Goal: Browse casually

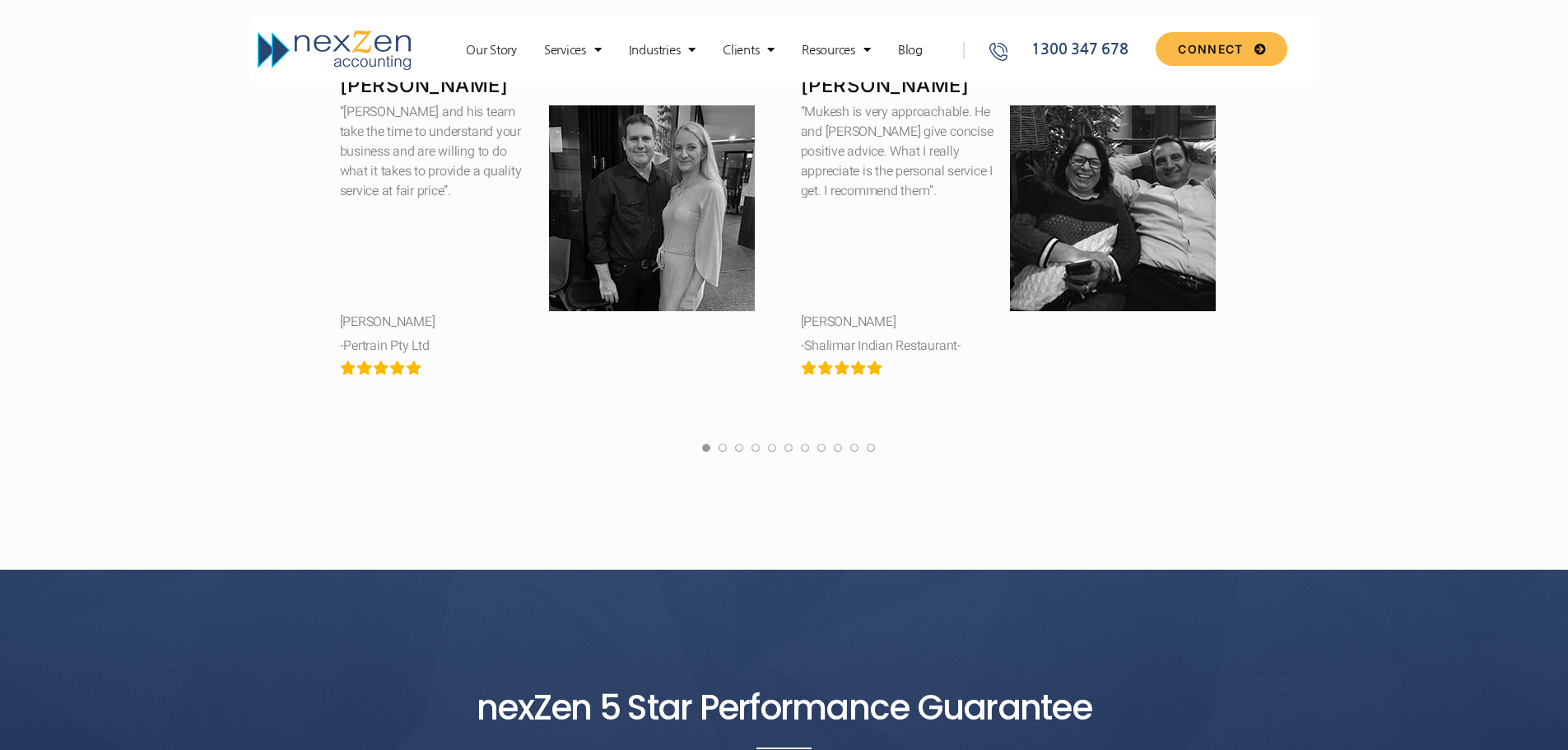
scroll to position [3211, 0]
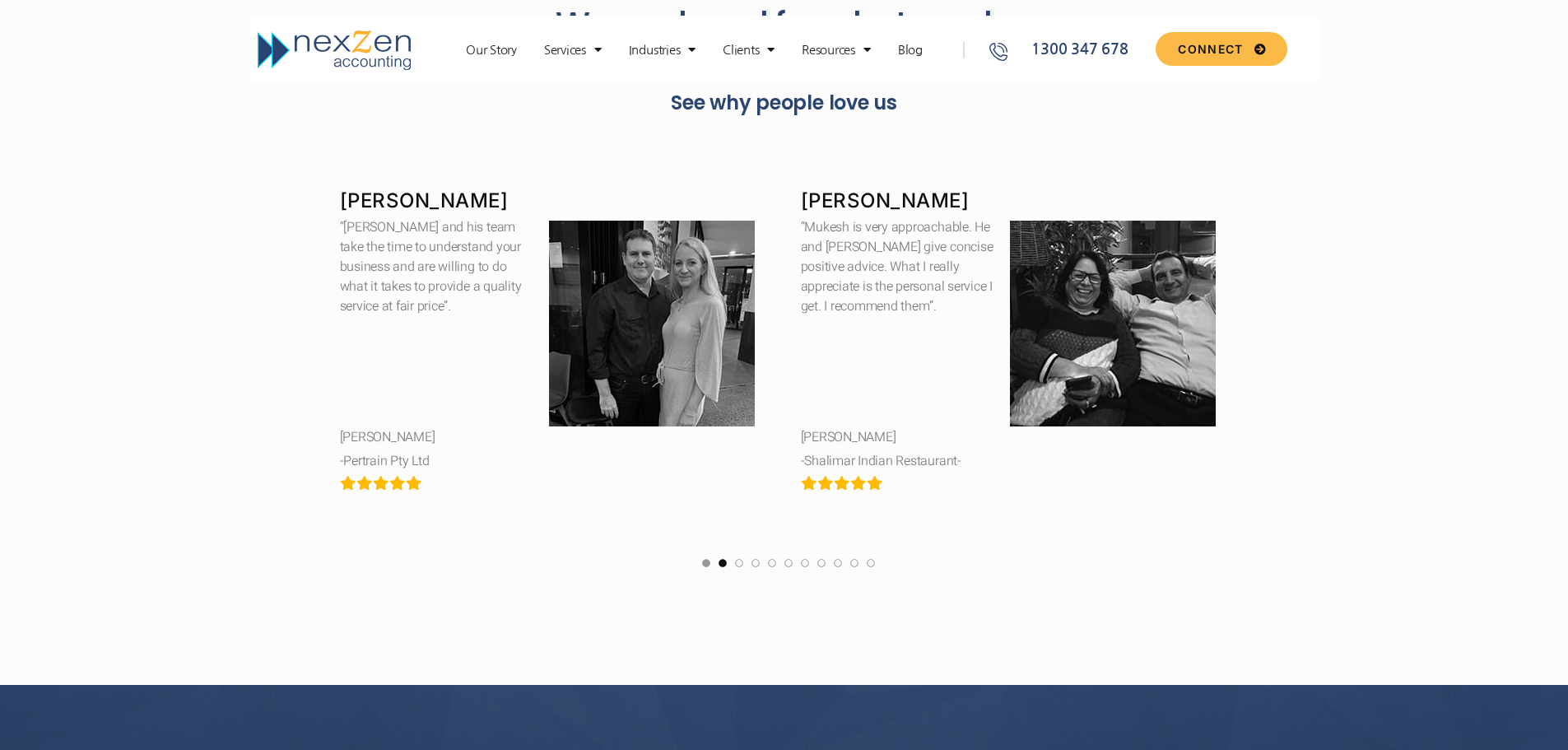
click at [723, 565] on link at bounding box center [723, 568] width 8 height 20
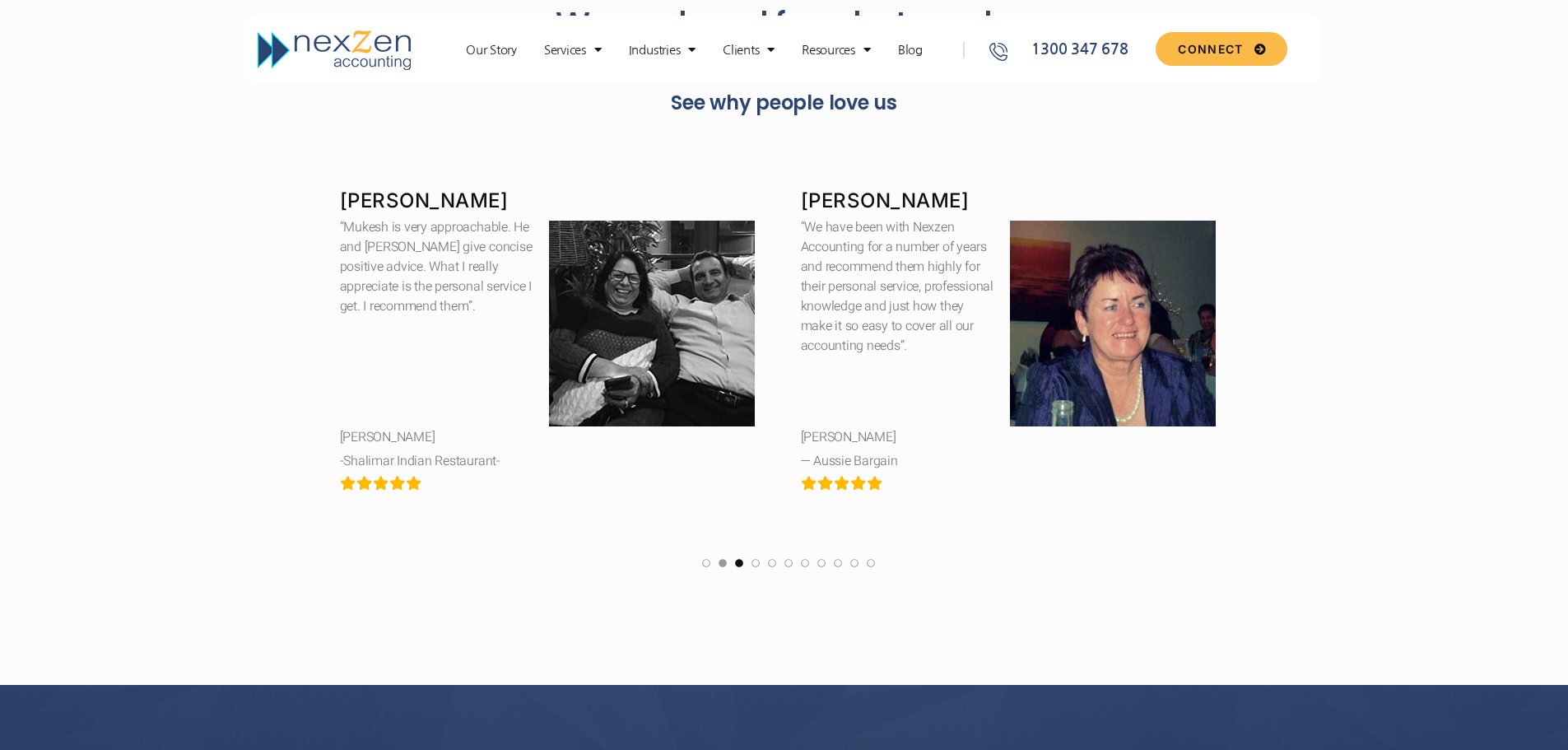
click at [741, 566] on link at bounding box center [739, 568] width 8 height 20
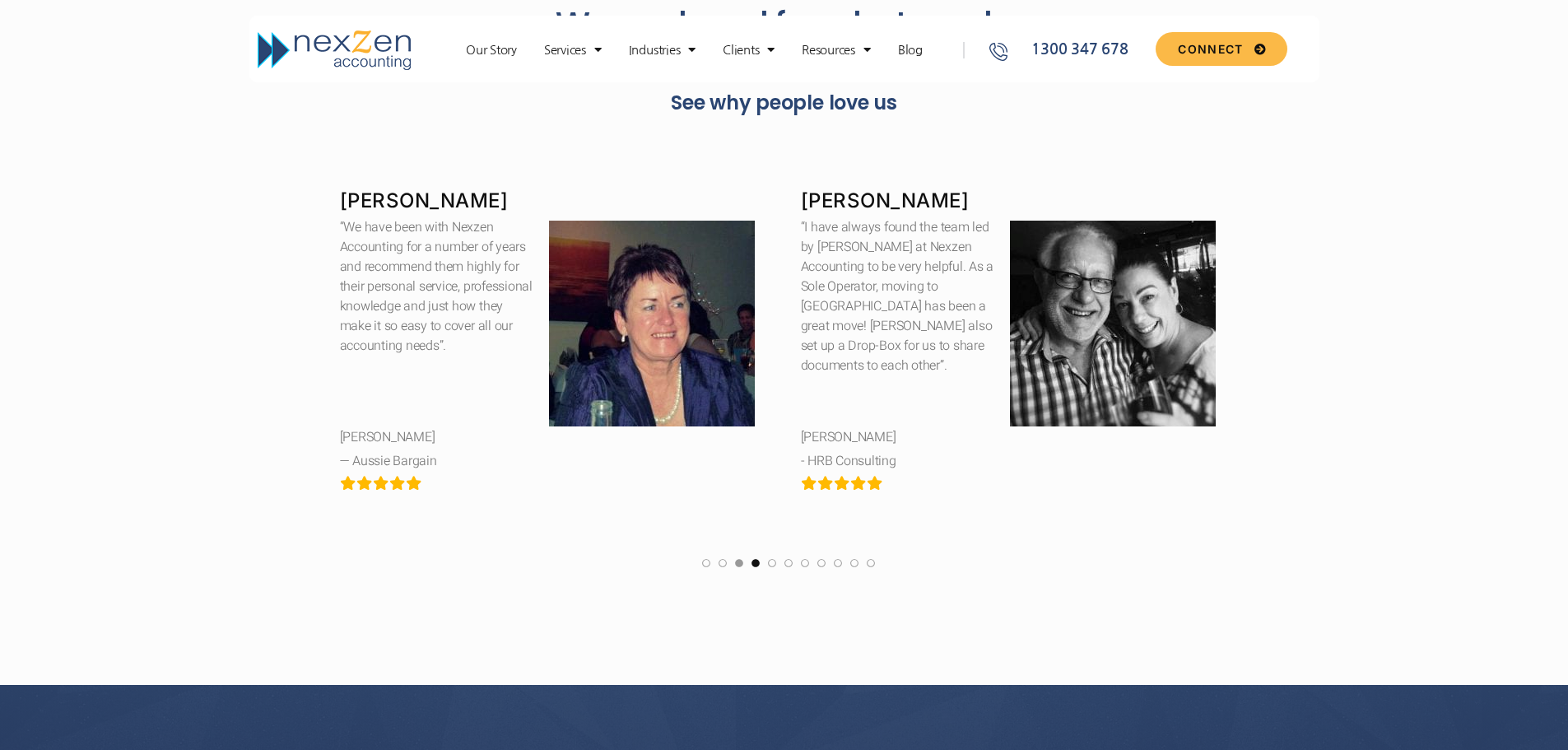
click at [757, 564] on link at bounding box center [756, 568] width 8 height 20
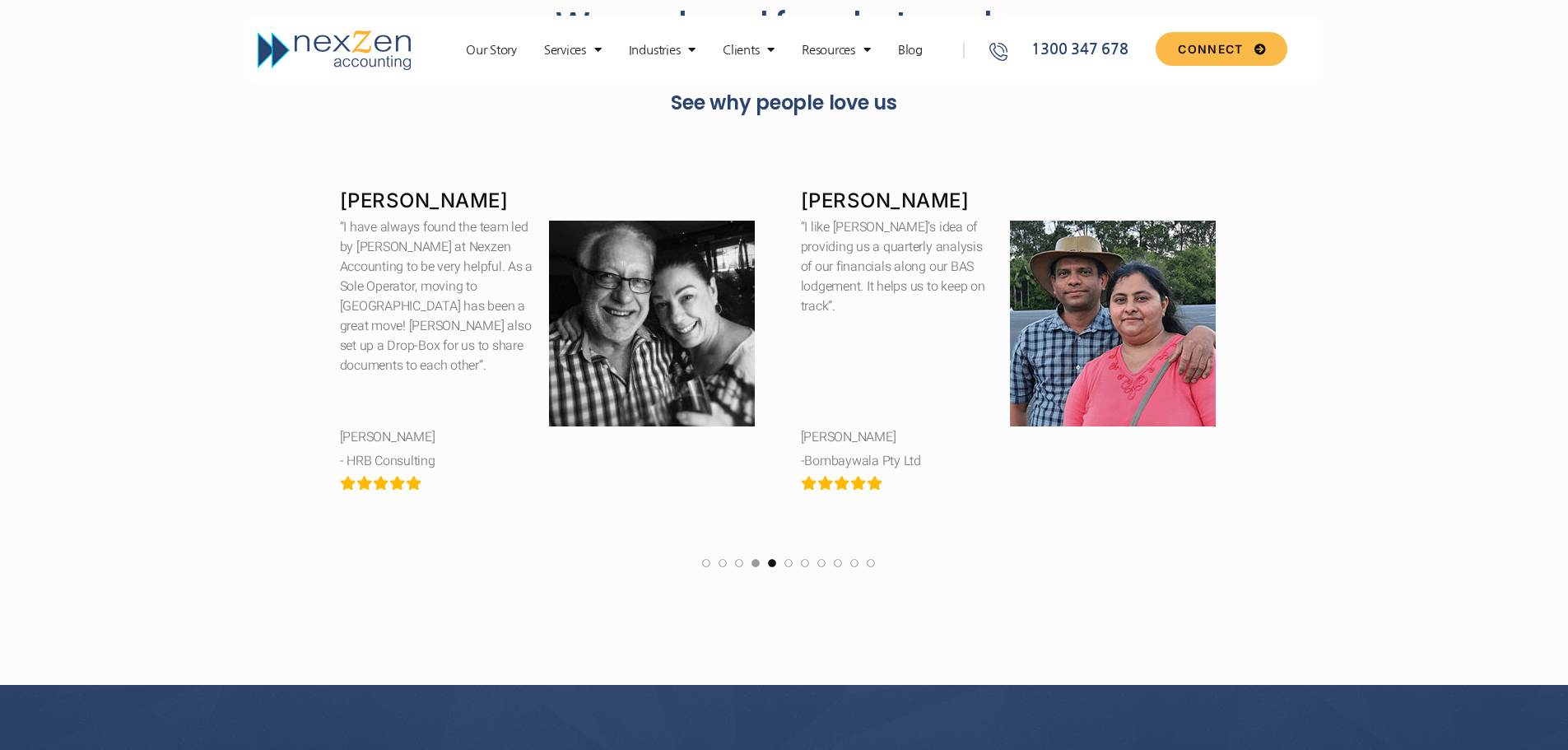
click at [772, 564] on link at bounding box center [772, 568] width 8 height 20
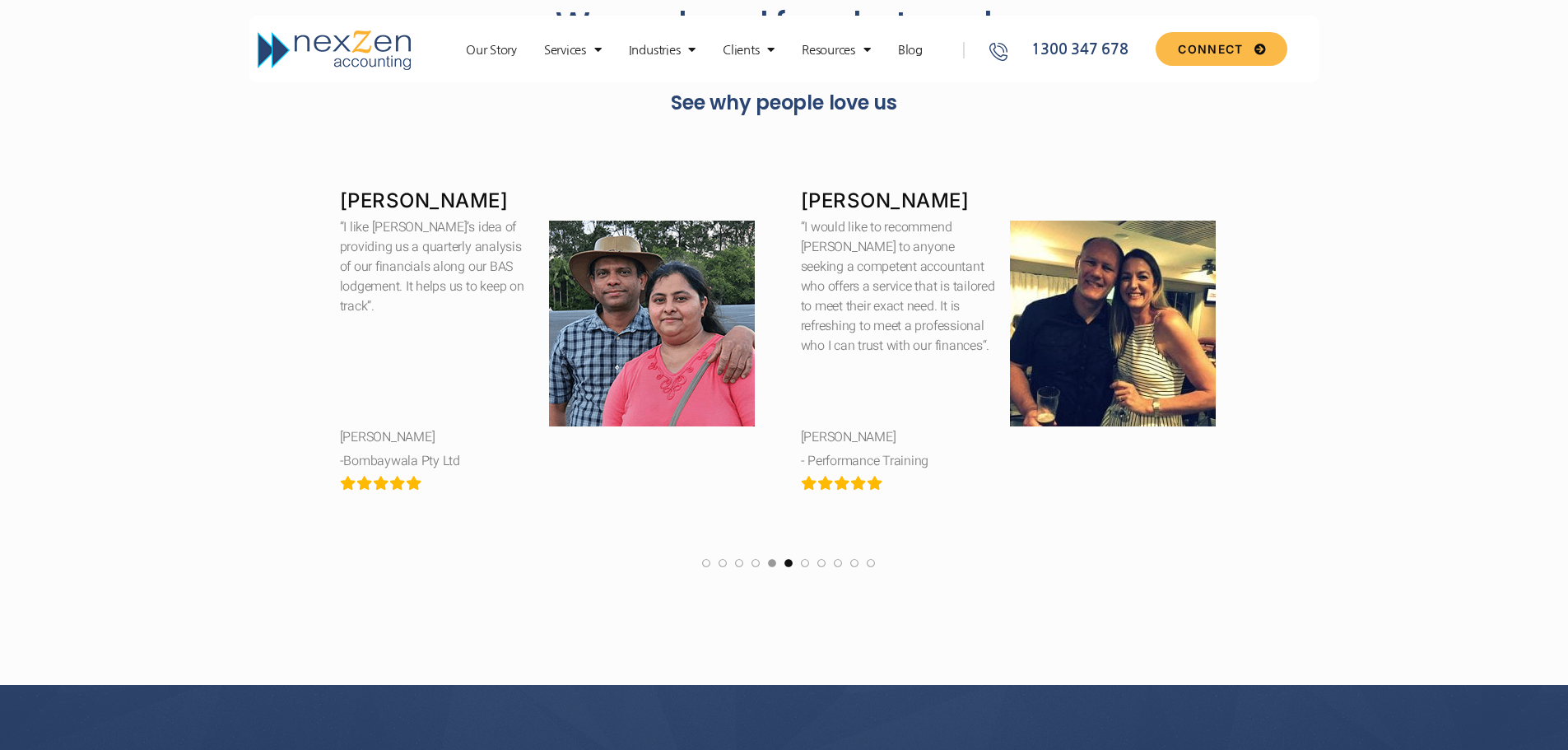
click at [788, 563] on link at bounding box center [789, 568] width 8 height 20
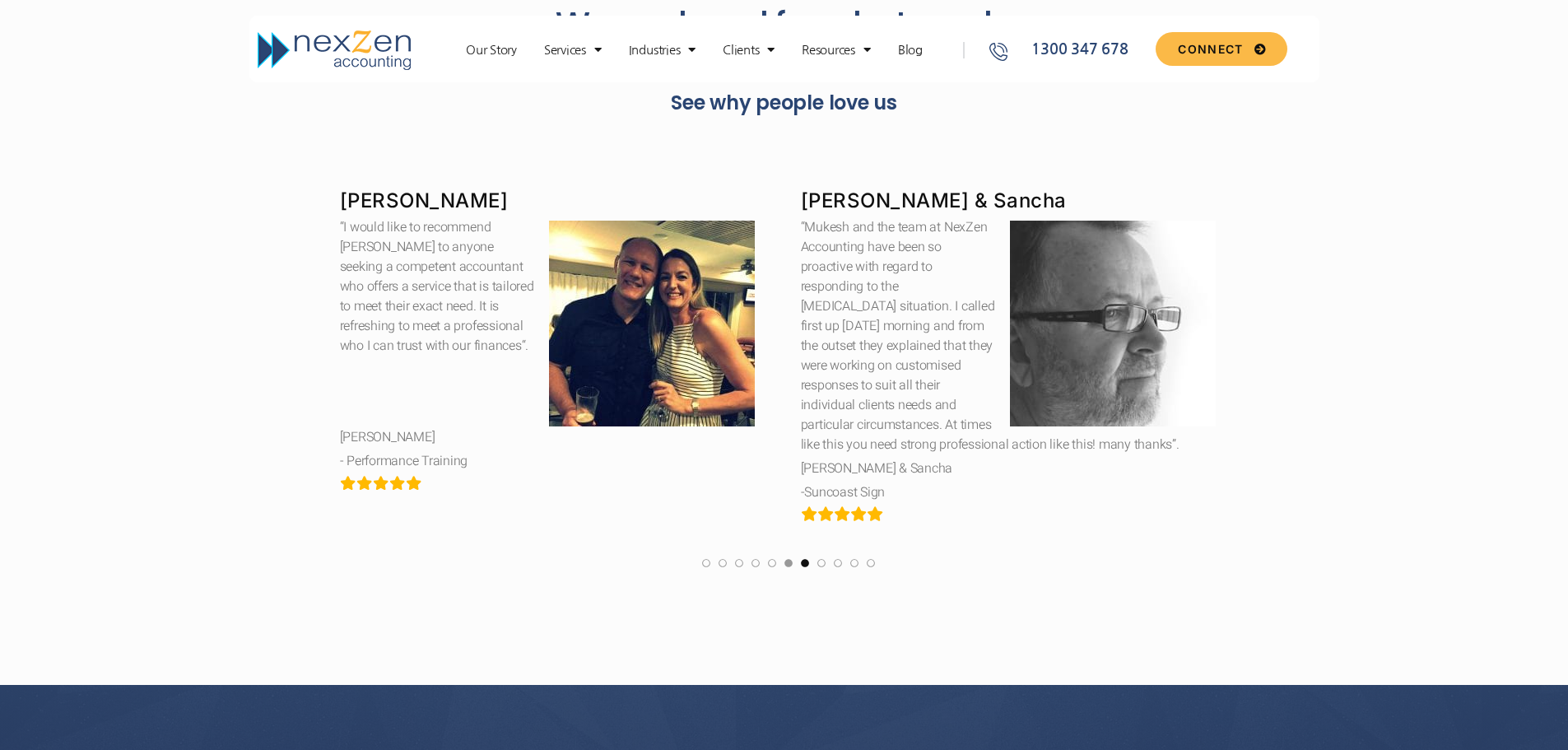
click at [808, 563] on link at bounding box center [805, 568] width 8 height 20
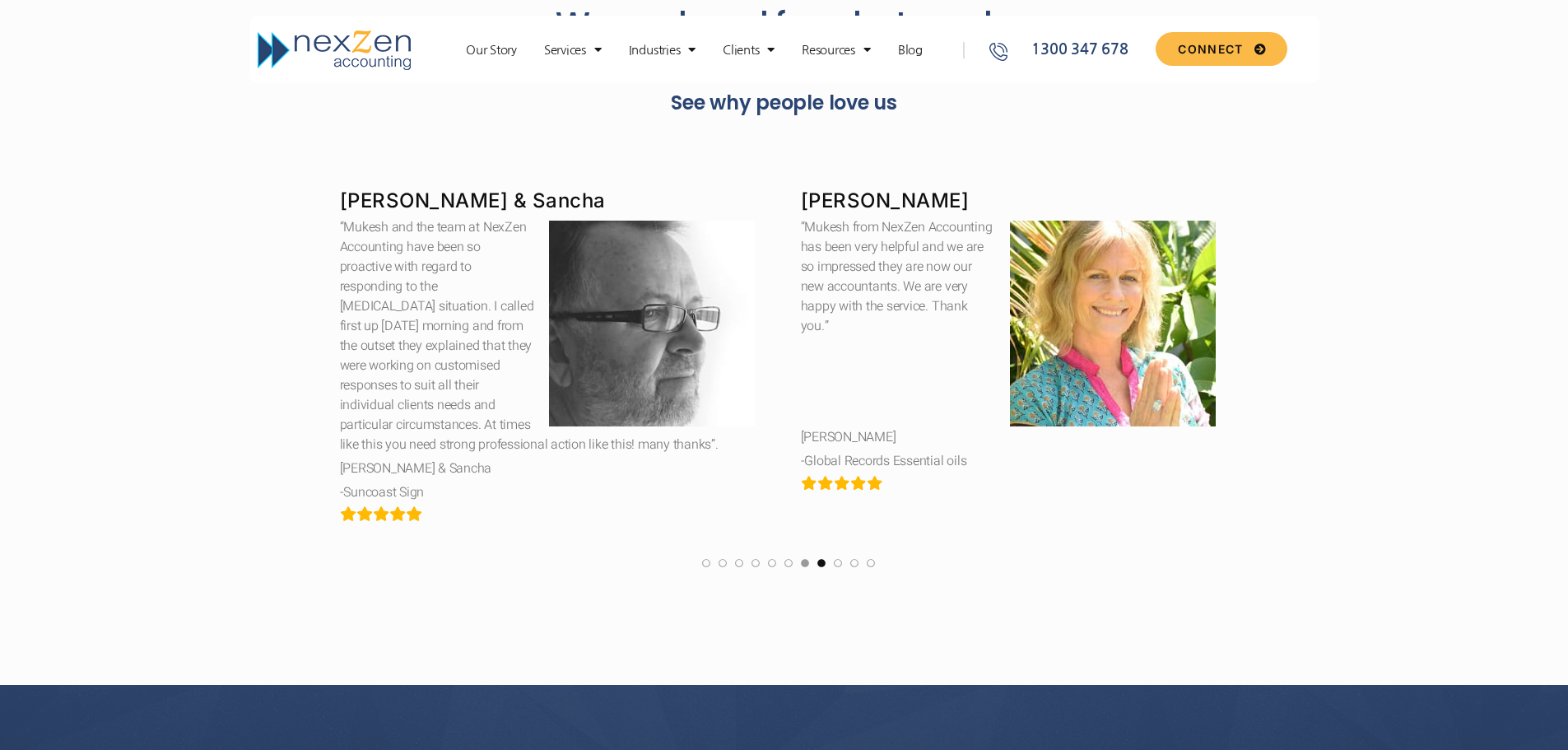
click at [823, 563] on link at bounding box center [822, 568] width 8 height 20
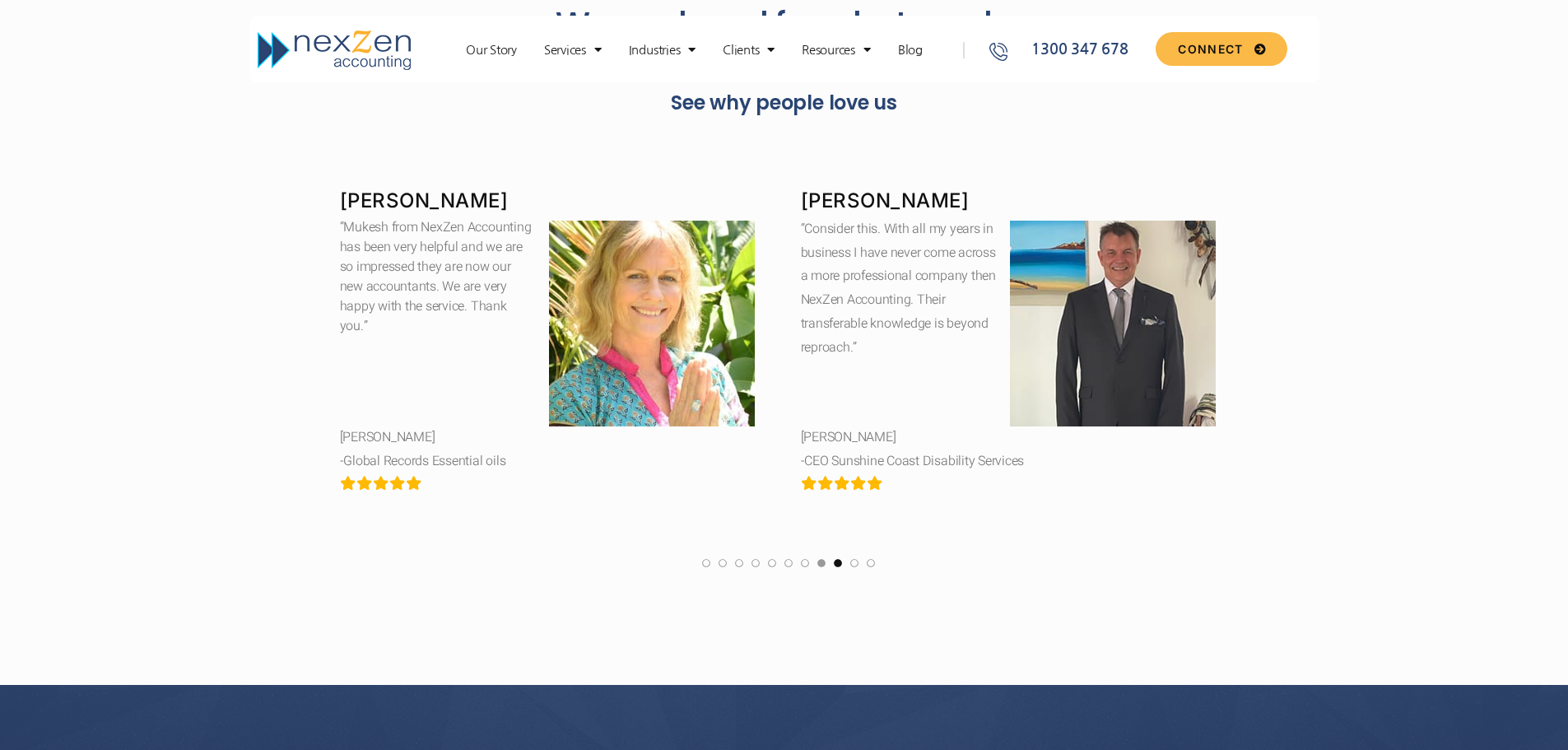
click at [839, 566] on link at bounding box center [838, 568] width 8 height 20
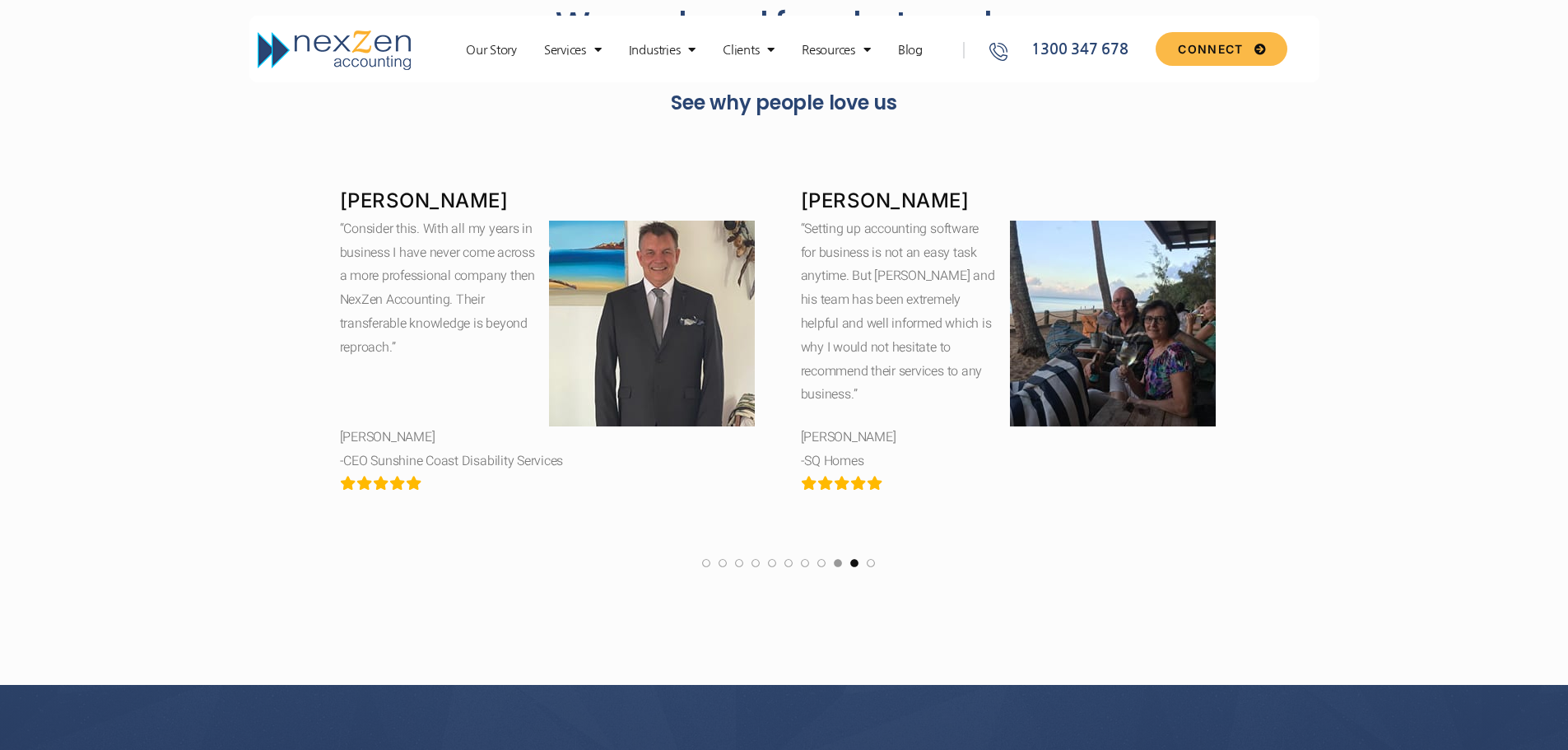
click at [856, 565] on link at bounding box center [855, 568] width 8 height 20
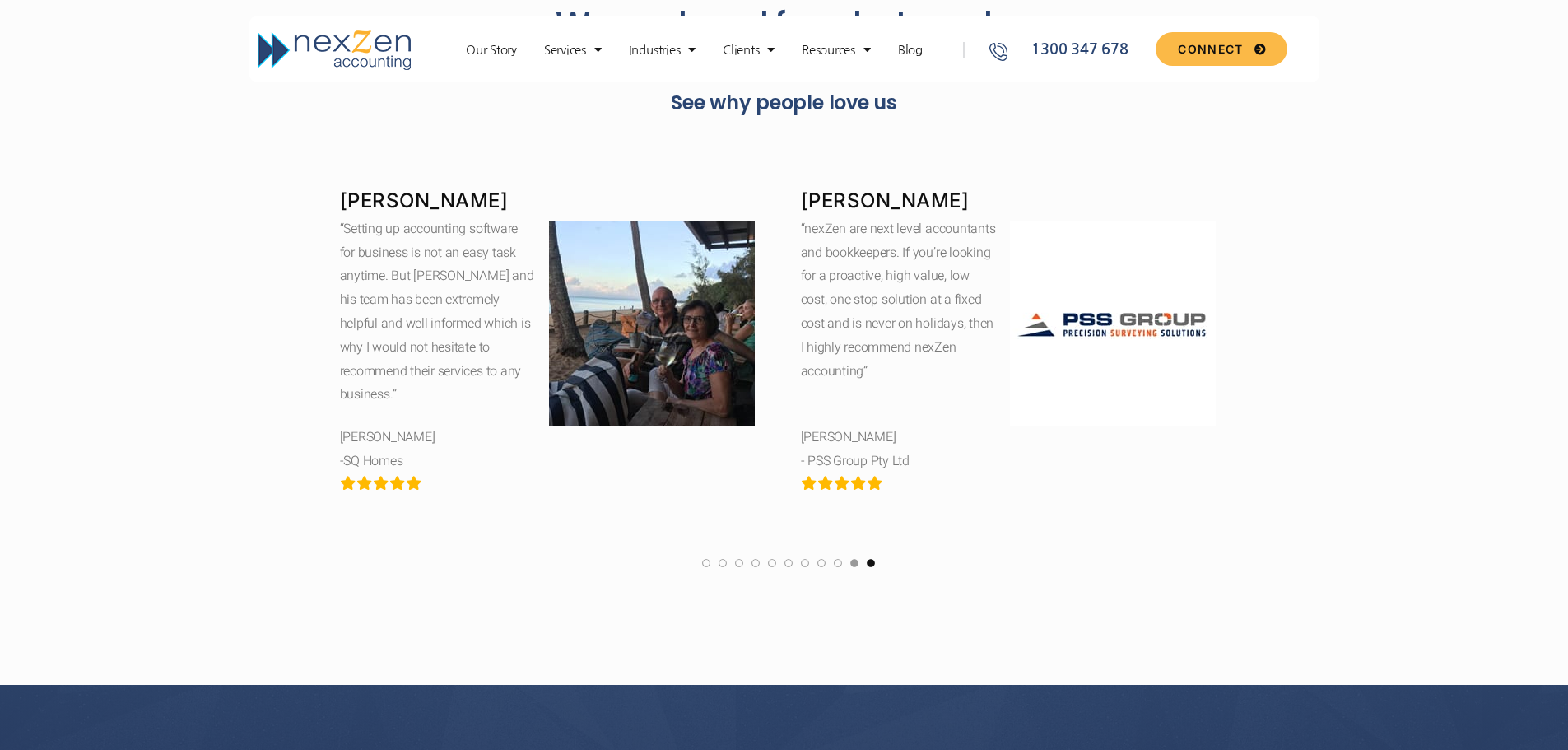
click at [873, 562] on link at bounding box center [871, 568] width 8 height 20
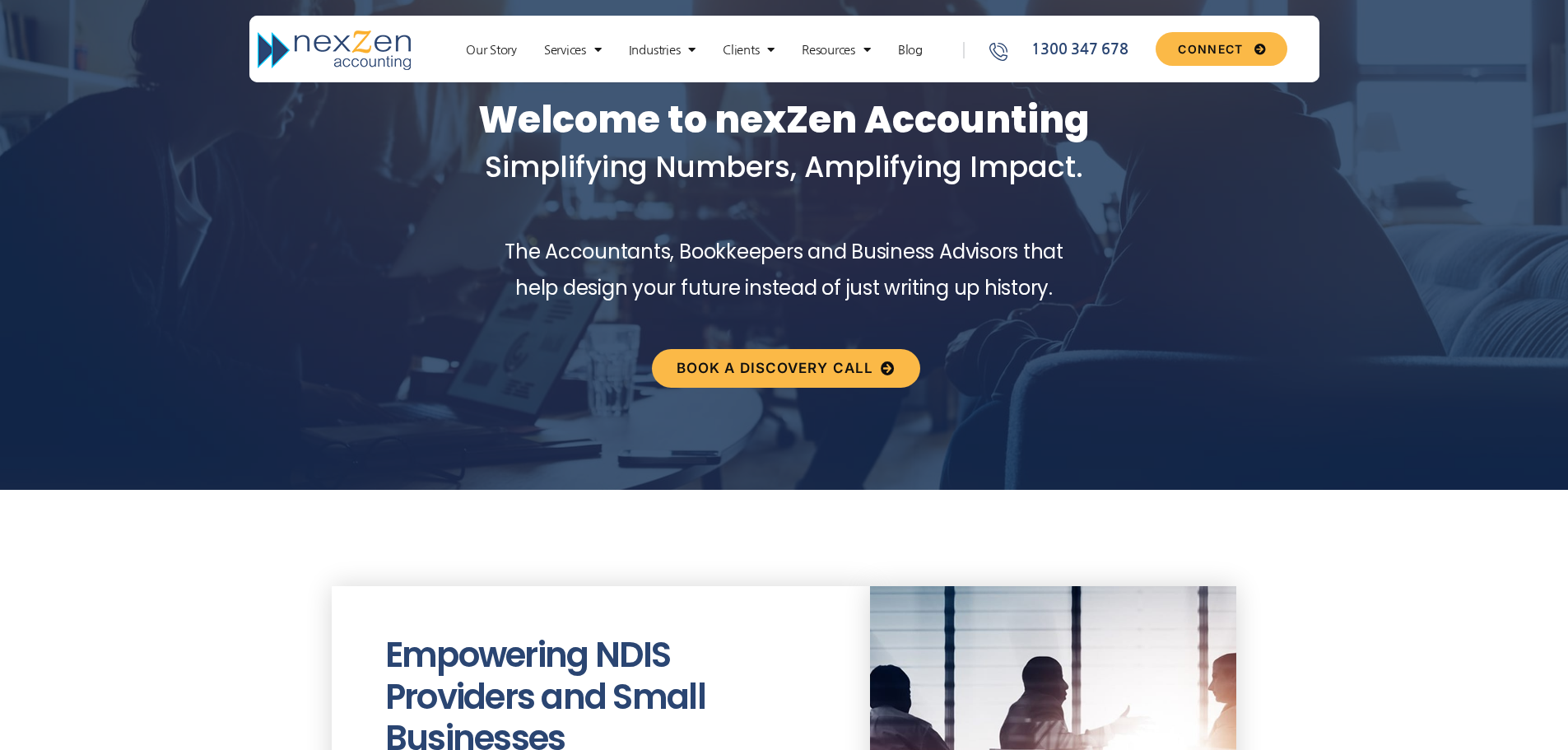
scroll to position [0, 0]
